Goal: Communication & Community: Answer question/provide support

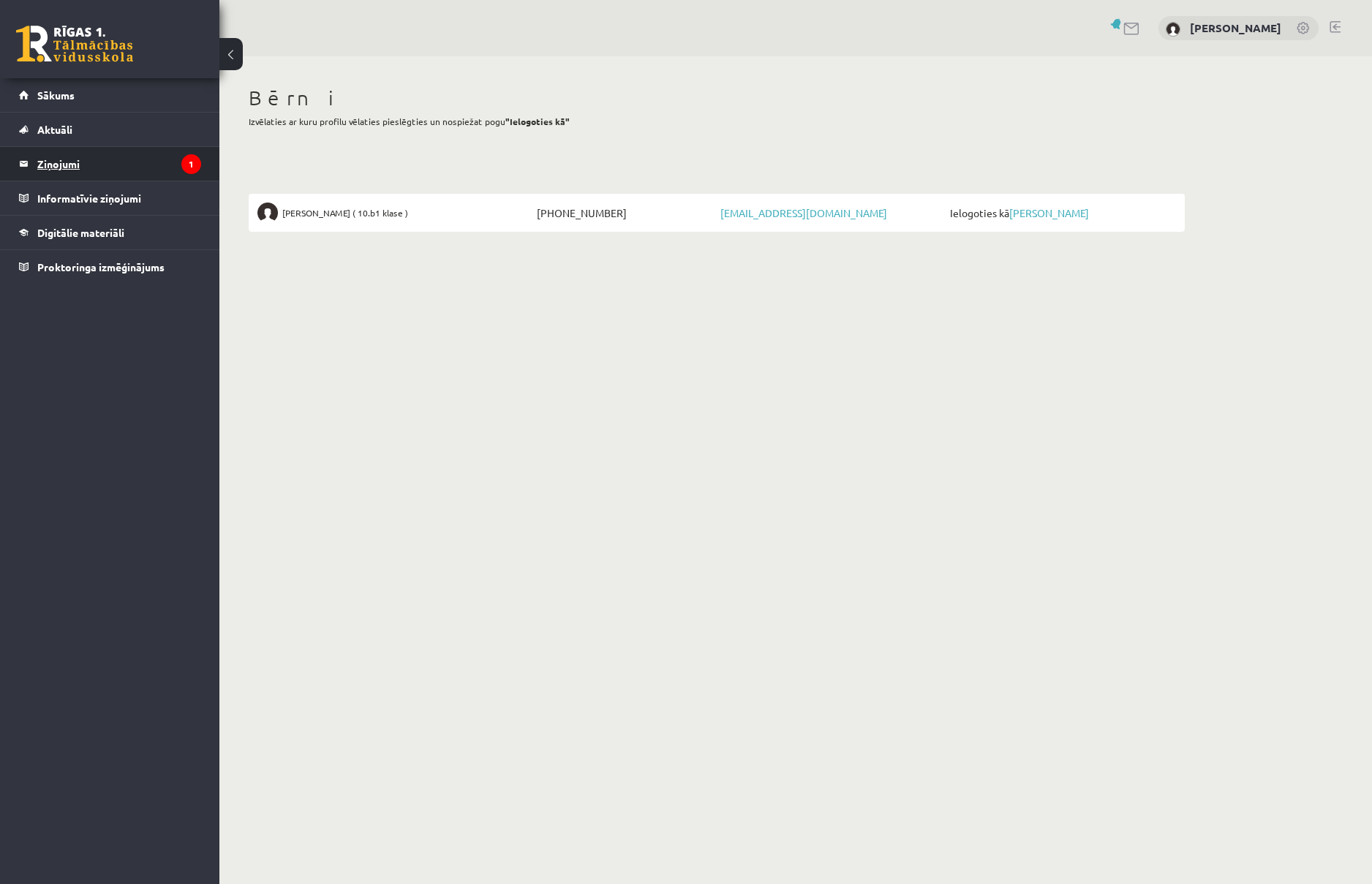
click at [108, 168] on legend "Ziņojumi 1" at bounding box center [118, 164] width 164 height 34
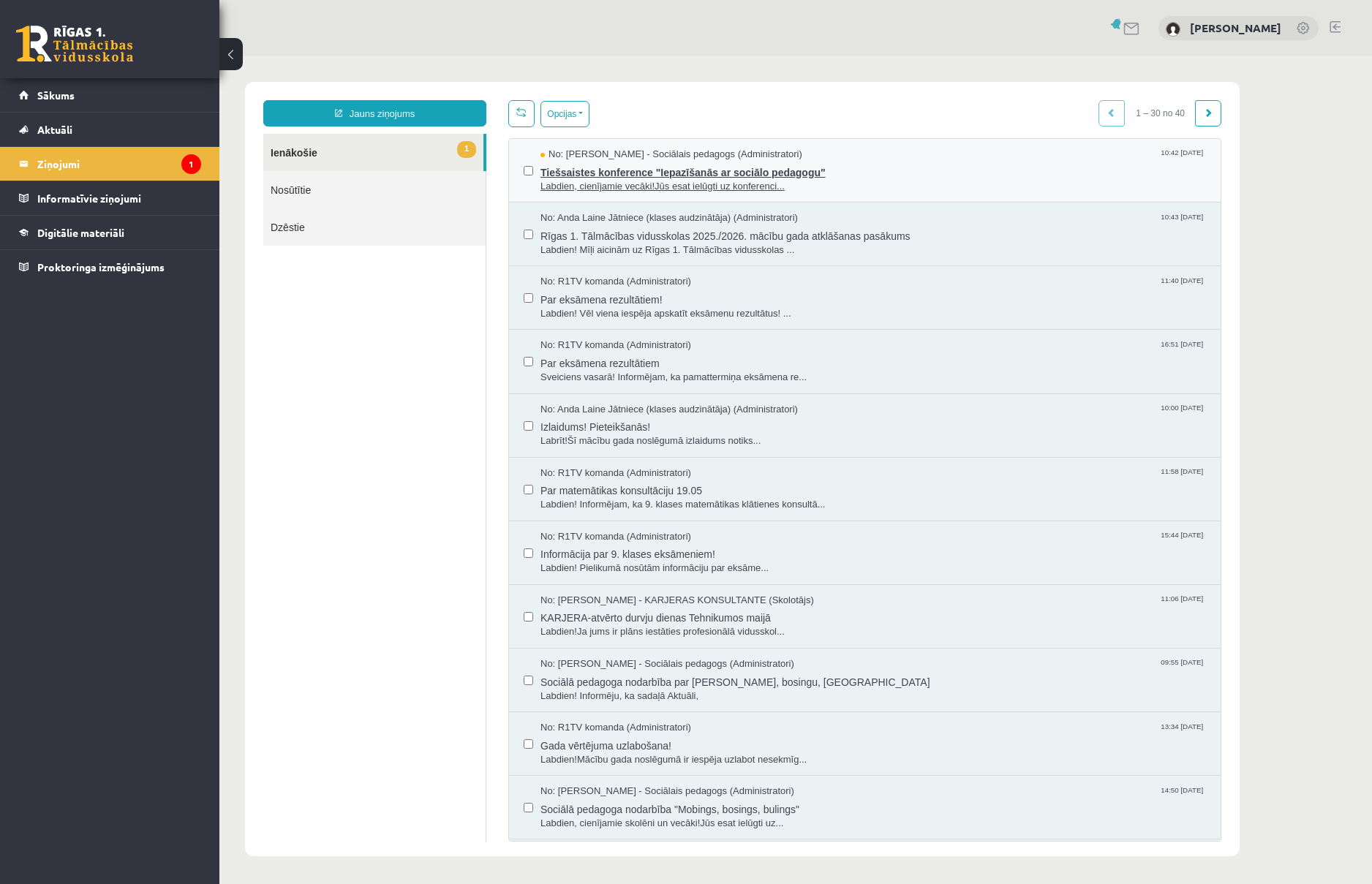
click at [850, 164] on span "Tiešsaistes konference "Iepazīšanās ar sociālo pedagogu"" at bounding box center [874, 171] width 666 height 19
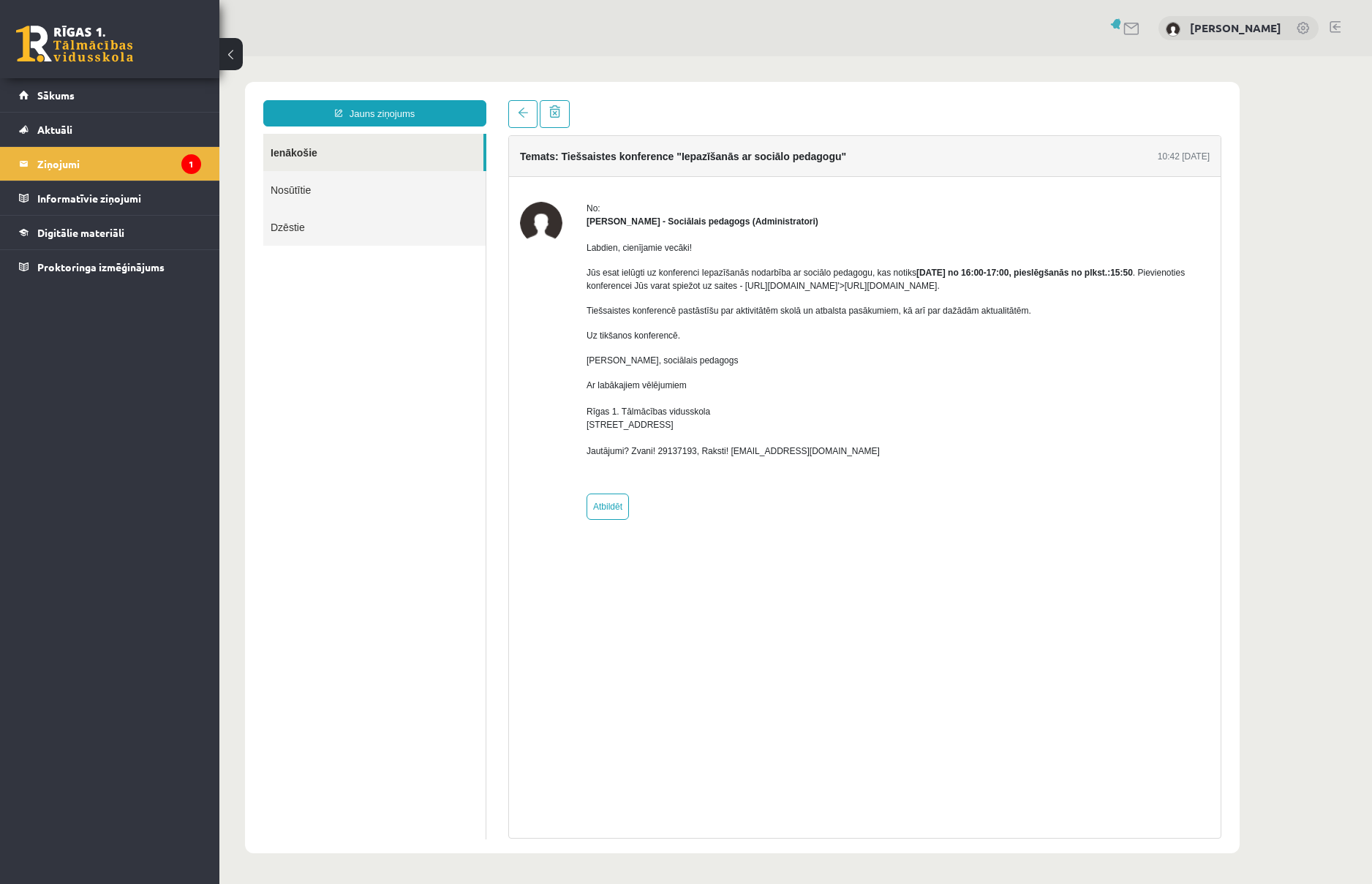
click at [334, 152] on link "Ienākošie" at bounding box center [373, 152] width 220 height 37
click at [333, 185] on link "Nosūtītie" at bounding box center [375, 189] width 222 height 37
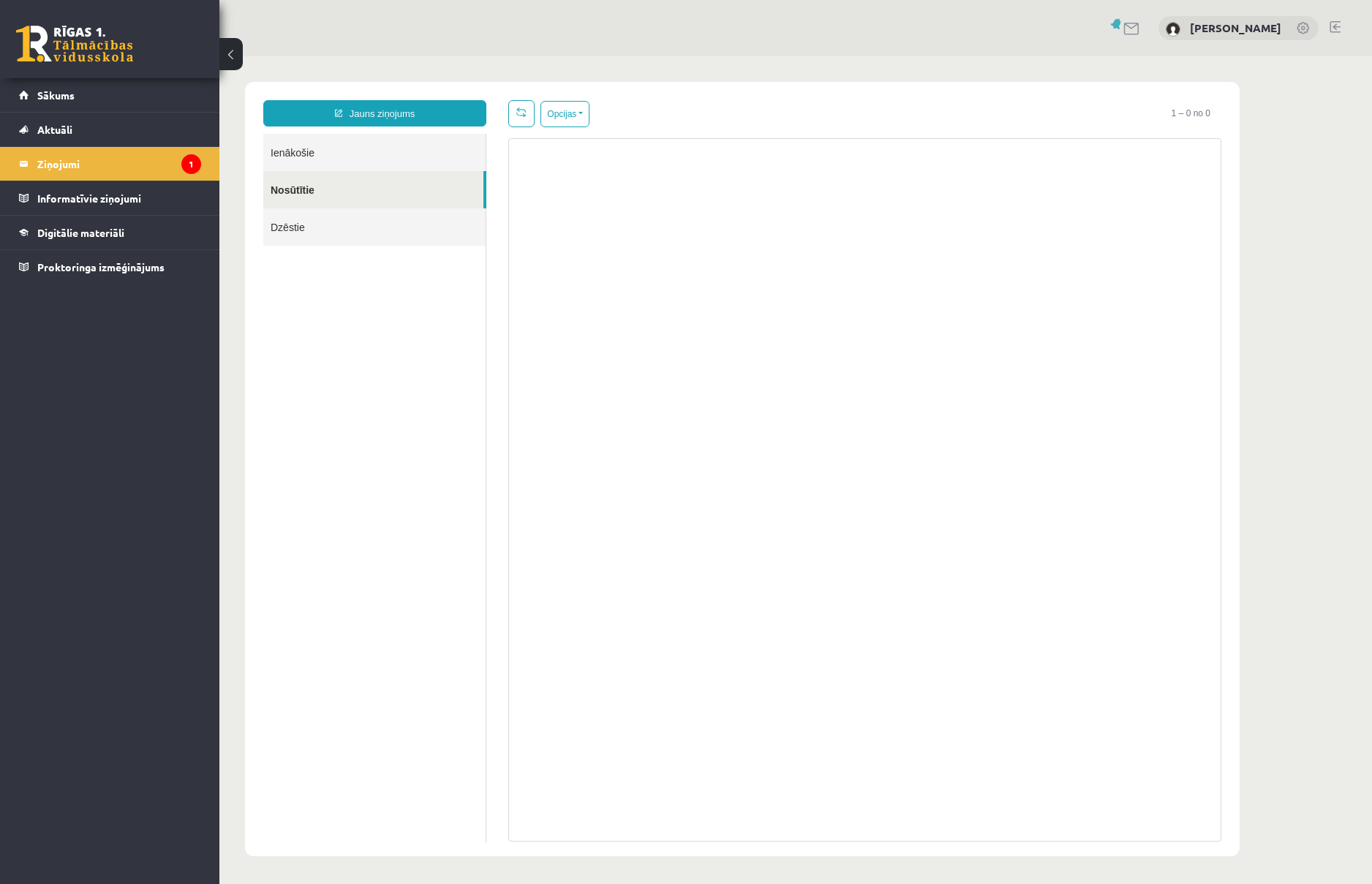
click at [344, 159] on link "Ienākošie" at bounding box center [375, 152] width 222 height 37
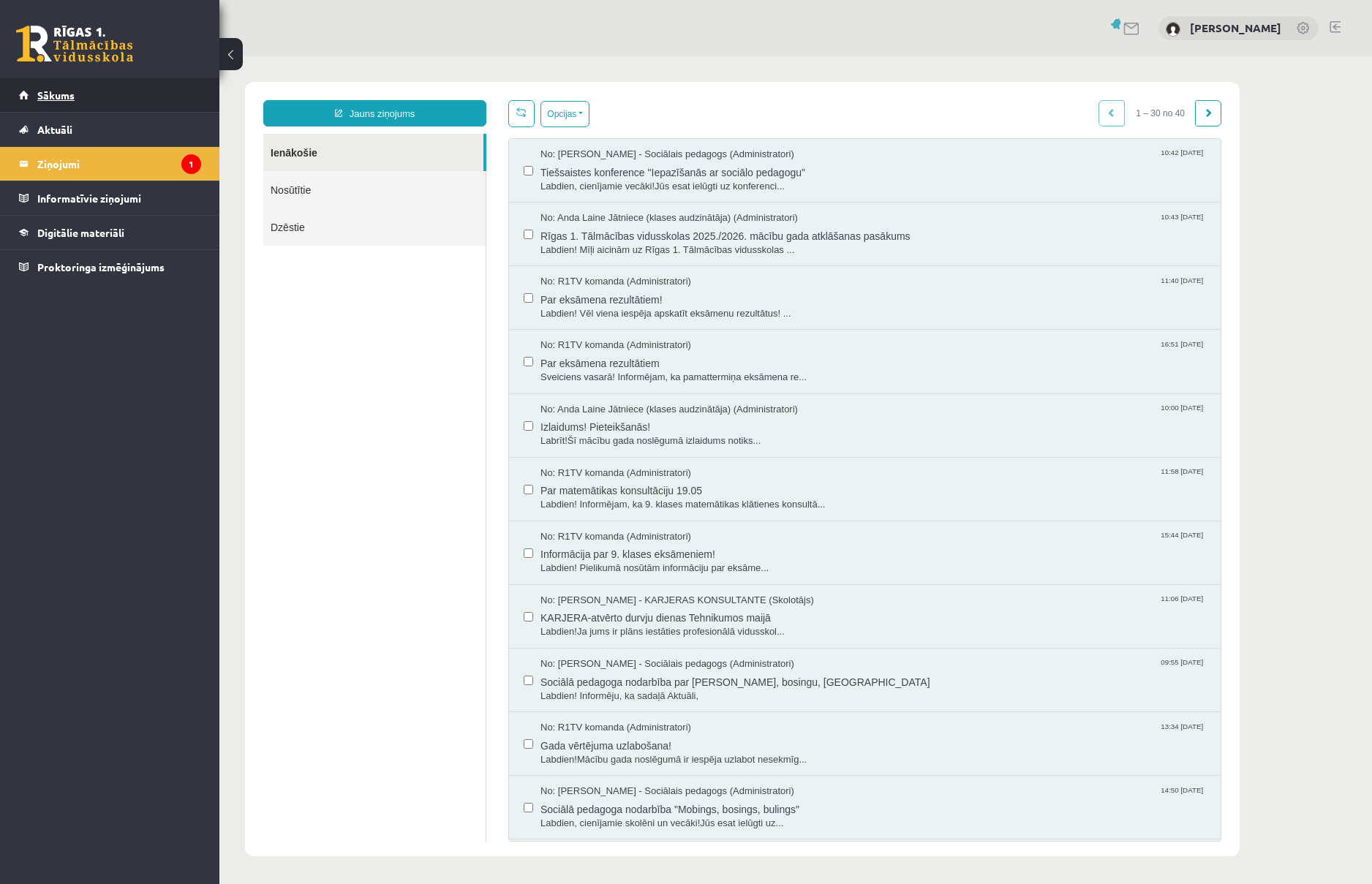
click at [46, 99] on span "Sākums" at bounding box center [56, 95] width 37 height 13
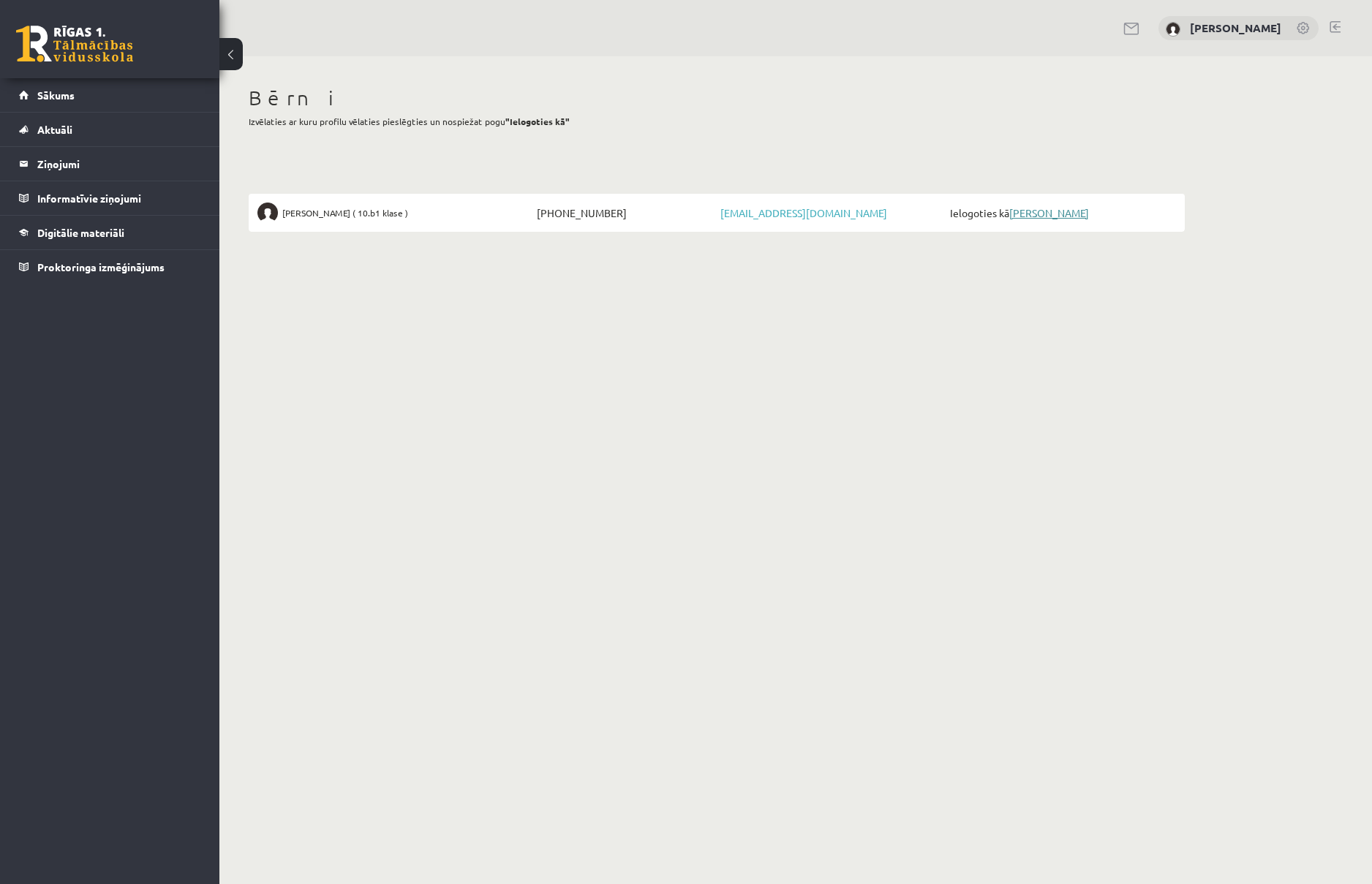
click at [1071, 214] on link "[PERSON_NAME]" at bounding box center [1049, 213] width 80 height 13
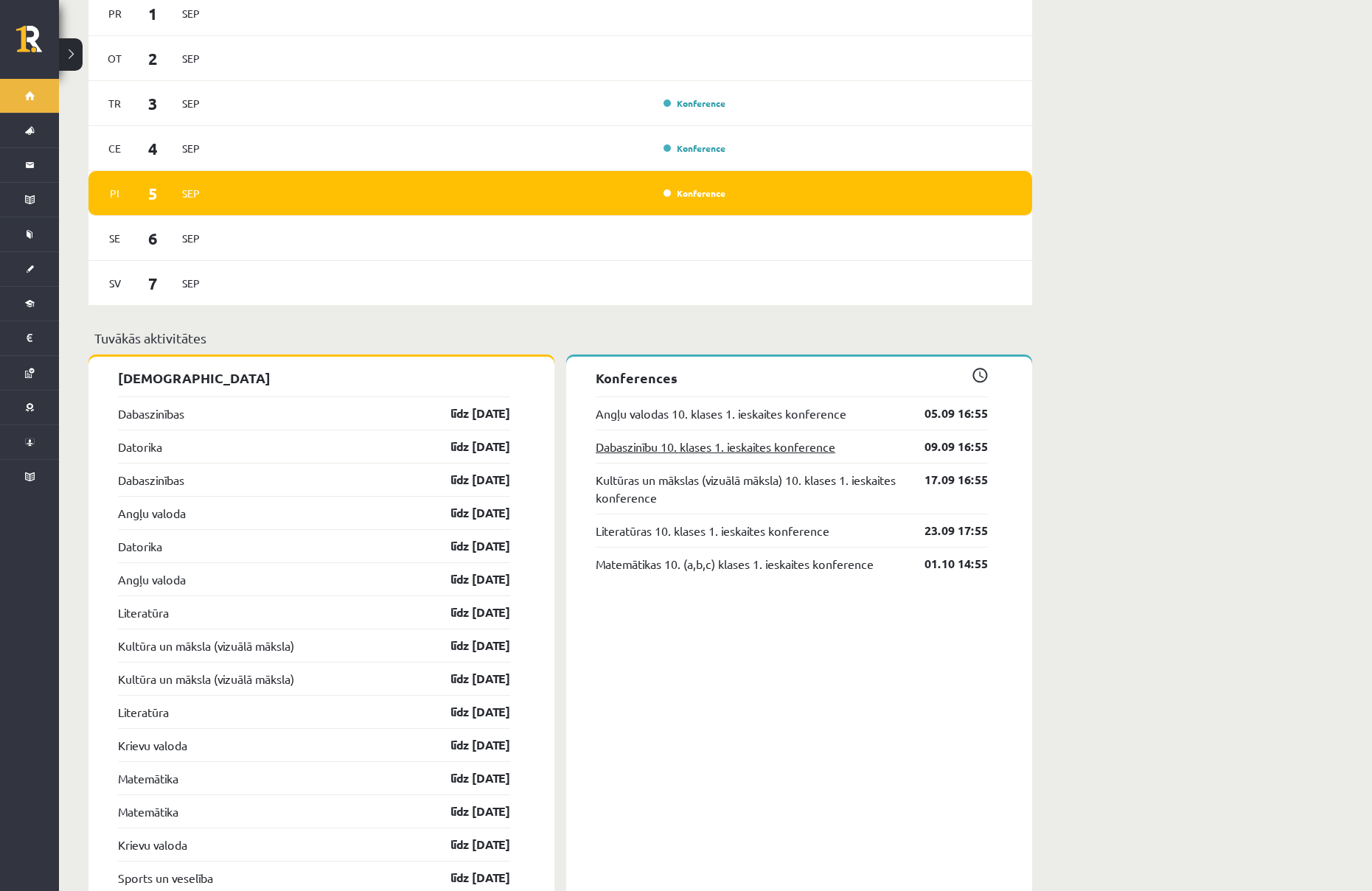
scroll to position [1032, 0]
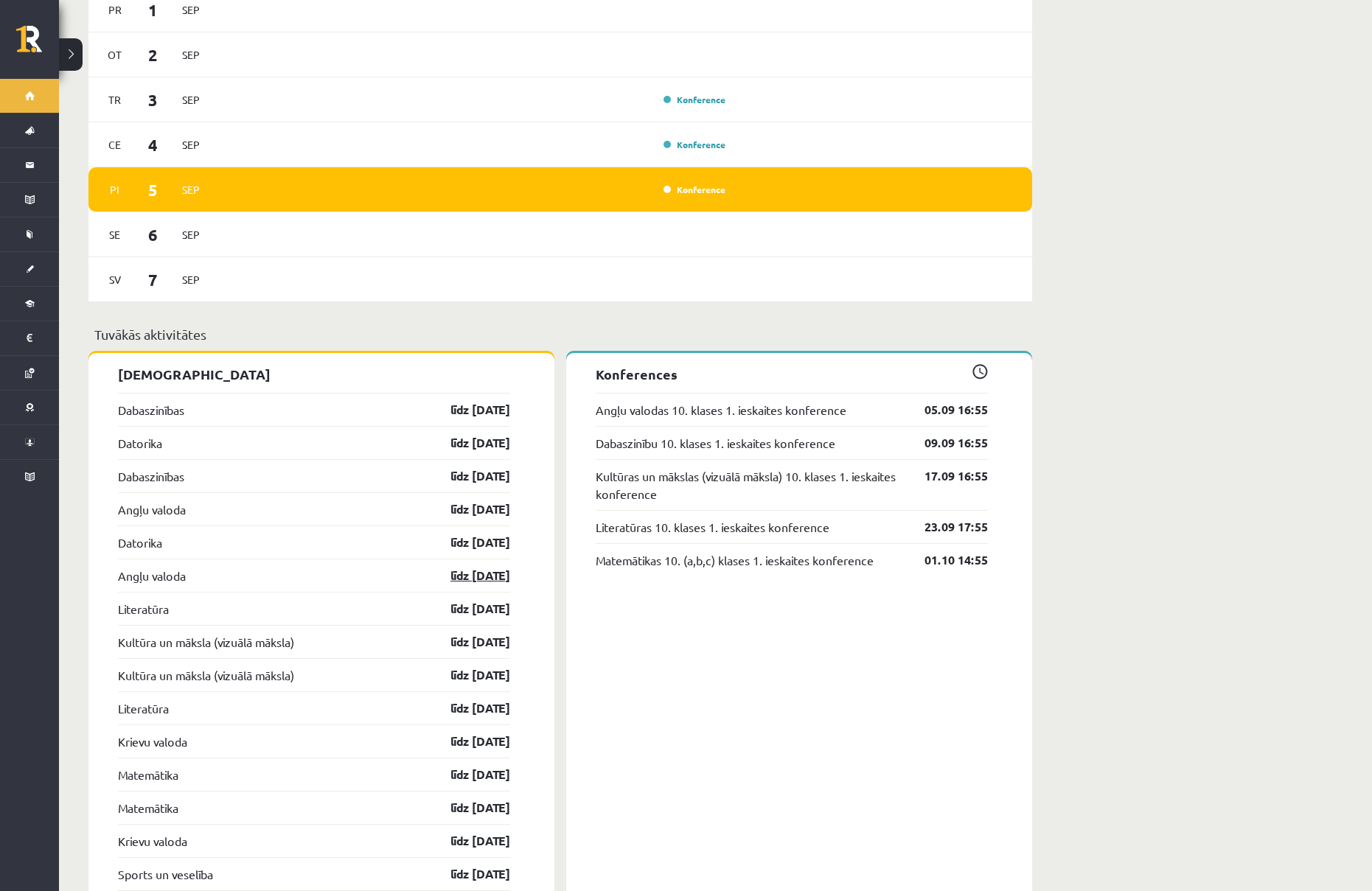
click at [464, 567] on link "līdz 15.09.25" at bounding box center [467, 576] width 85 height 18
